Goal: Task Accomplishment & Management: Use online tool/utility

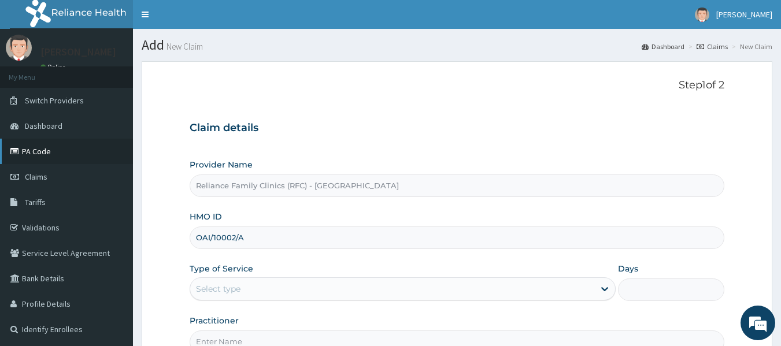
click at [39, 151] on link "PA Code" at bounding box center [66, 151] width 133 height 25
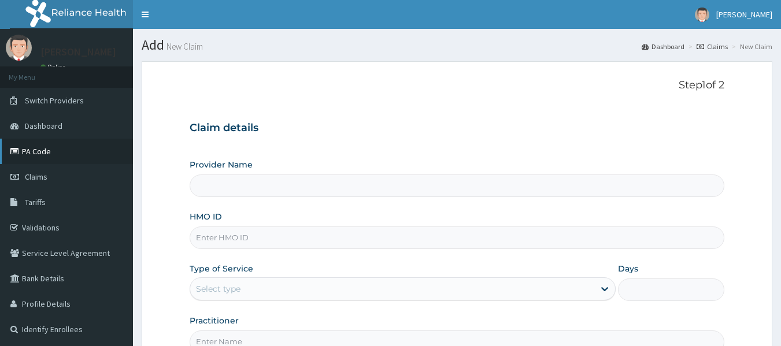
type input "Reliance Family Clinics (RFC) - [GEOGRAPHIC_DATA]"
click at [38, 149] on link "PA Code" at bounding box center [66, 151] width 133 height 25
